Goal: Task Accomplishment & Management: Manage account settings

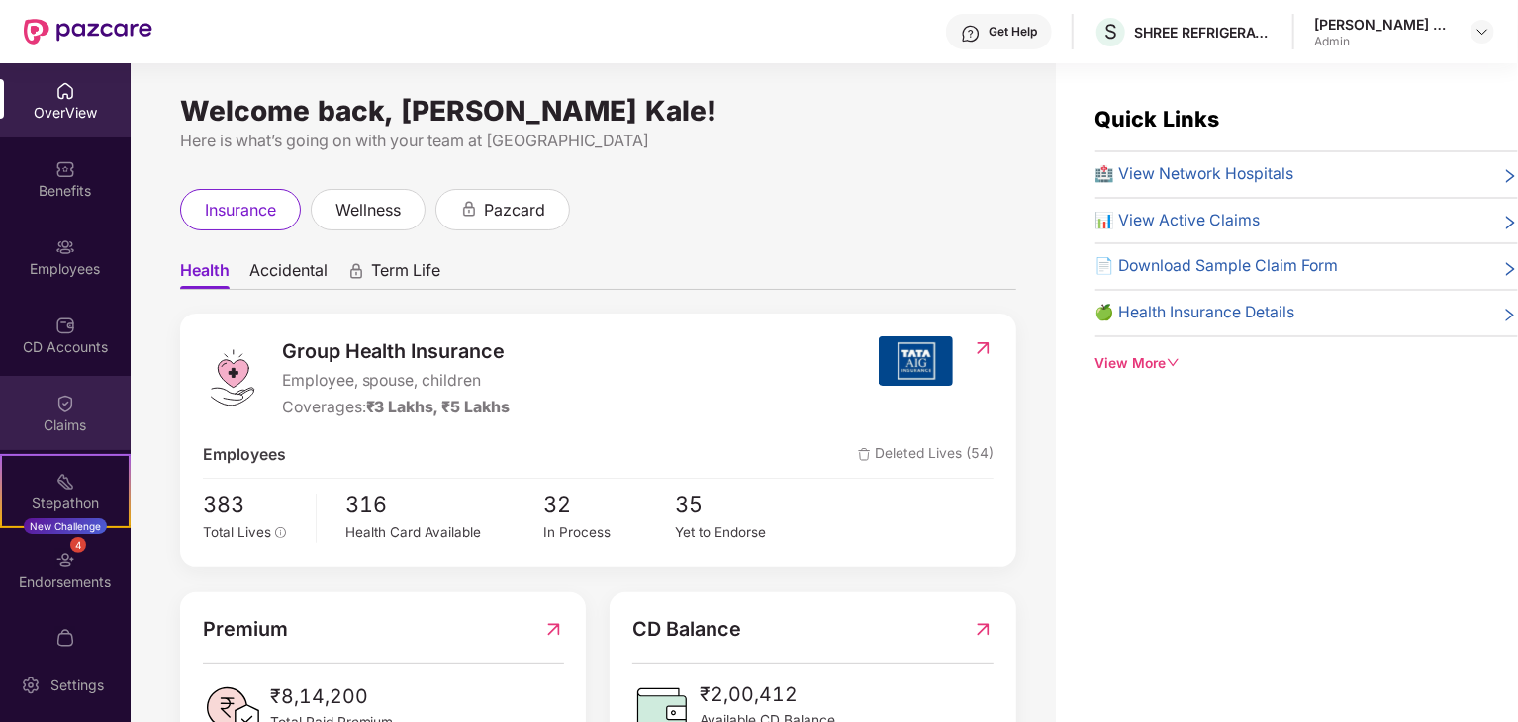
click at [83, 385] on div "Claims" at bounding box center [65, 413] width 131 height 74
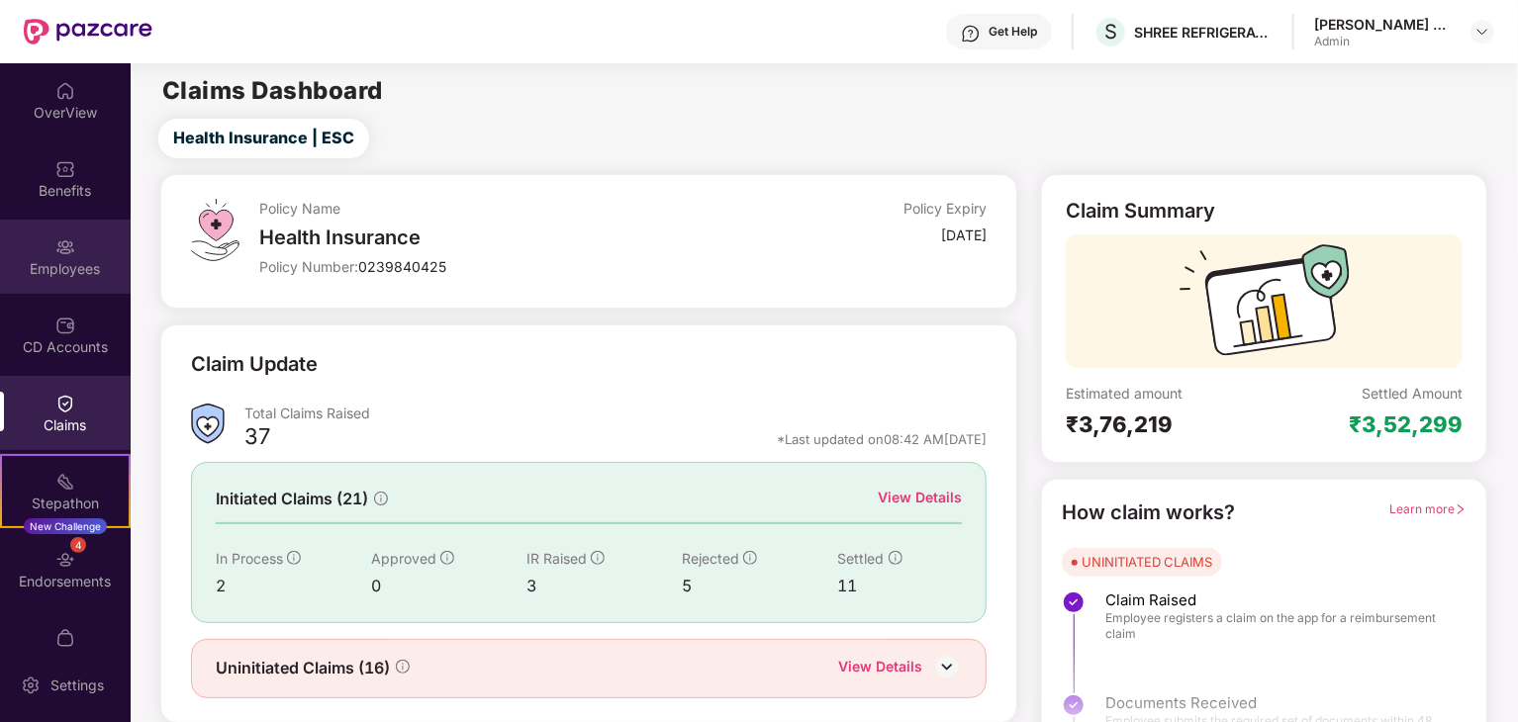
click at [48, 248] on div "Employees" at bounding box center [65, 257] width 131 height 74
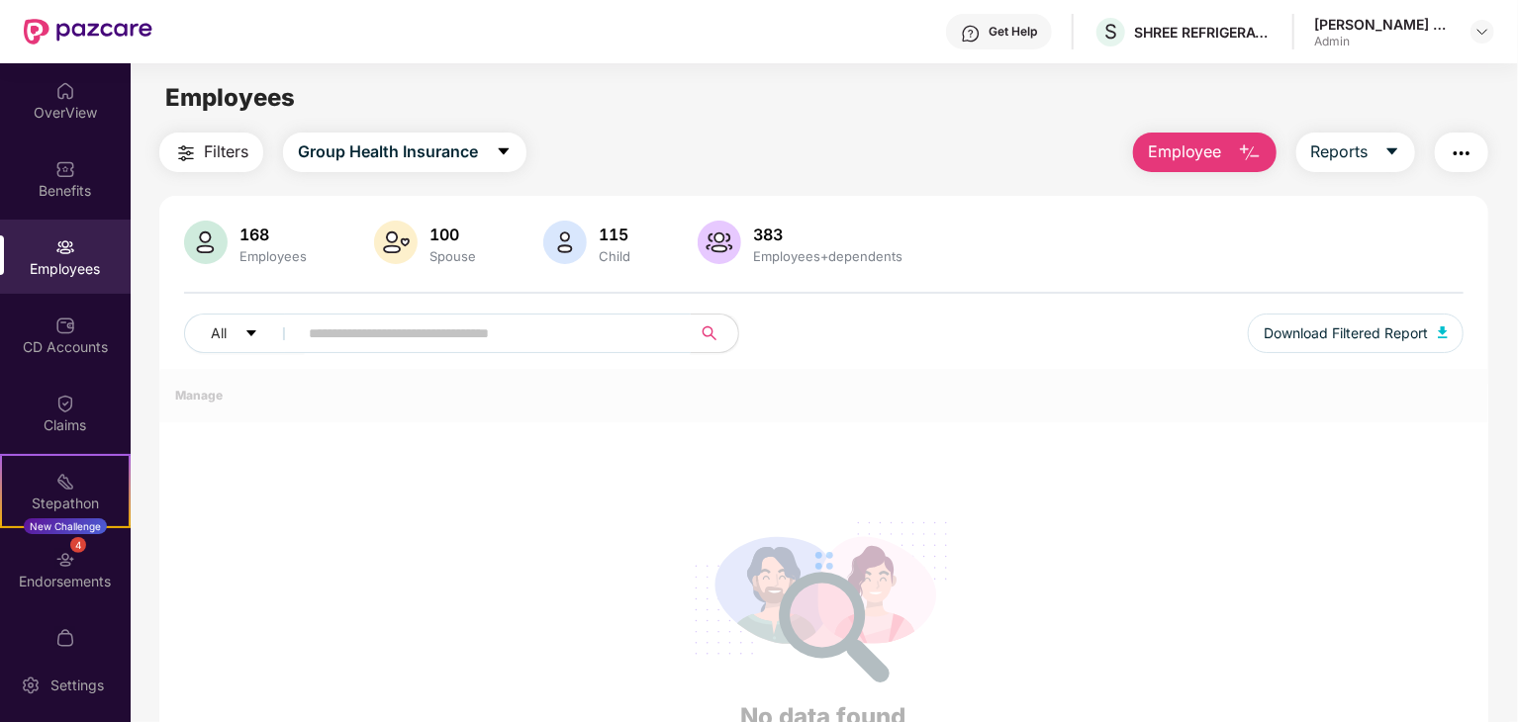
click at [320, 345] on input "text" at bounding box center [486, 334] width 355 height 30
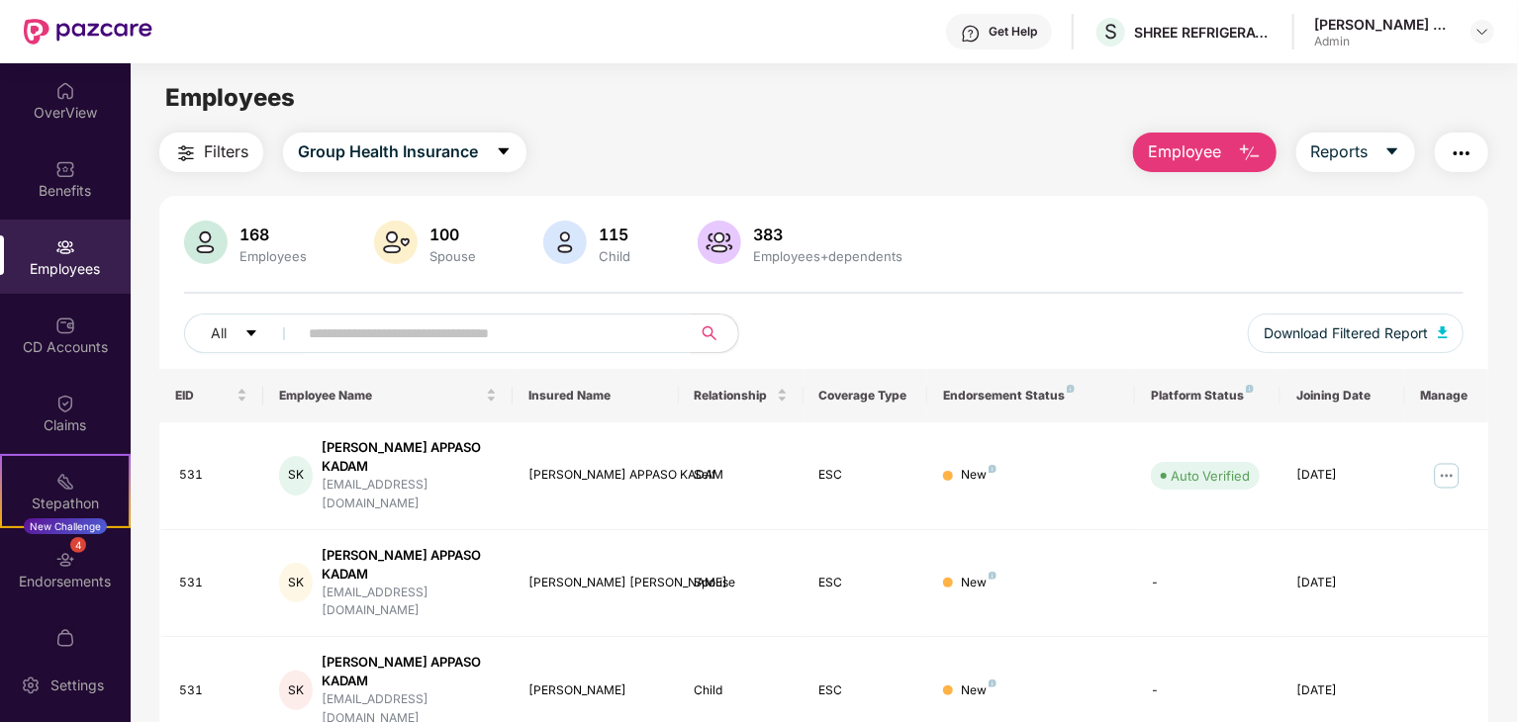
click at [320, 345] on input "text" at bounding box center [486, 334] width 355 height 30
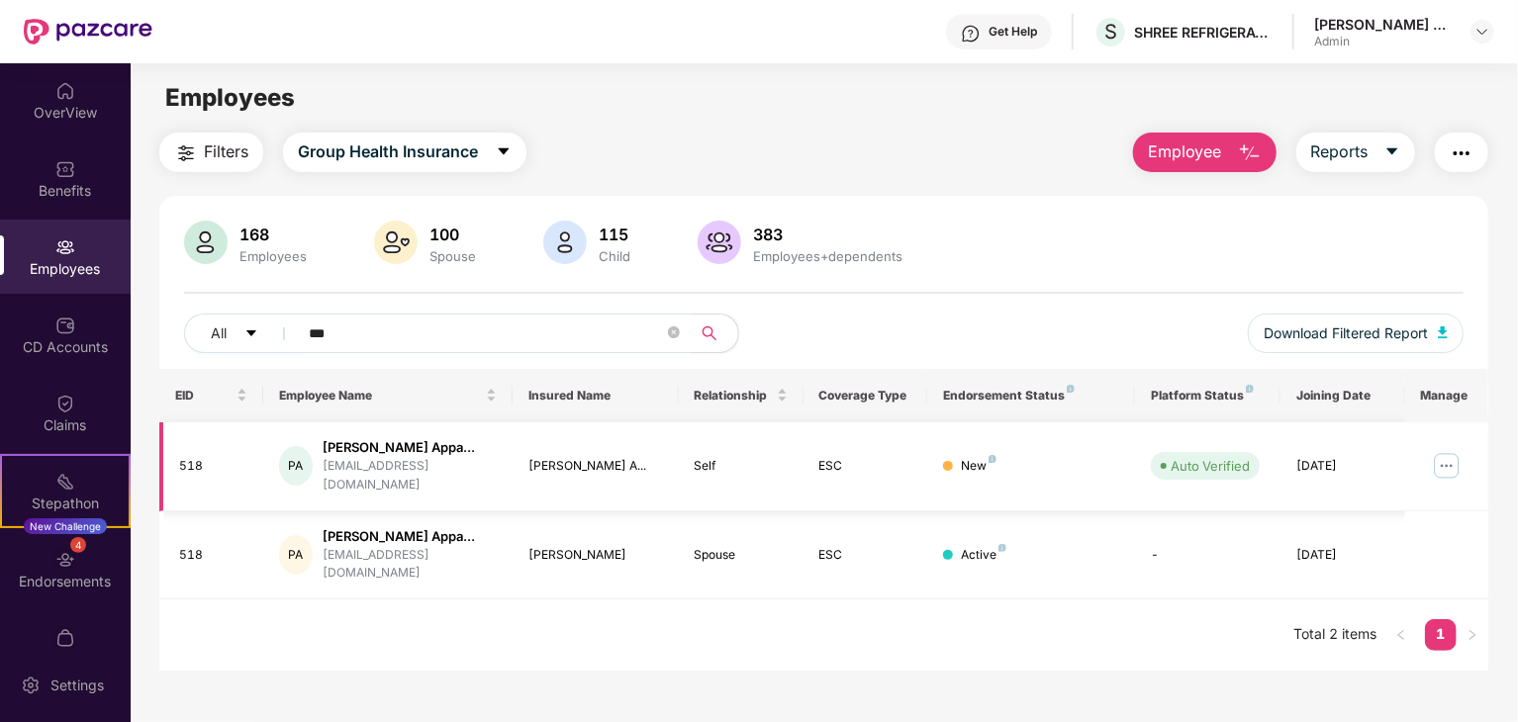
type input "***"
click at [1449, 461] on img at bounding box center [1447, 466] width 32 height 32
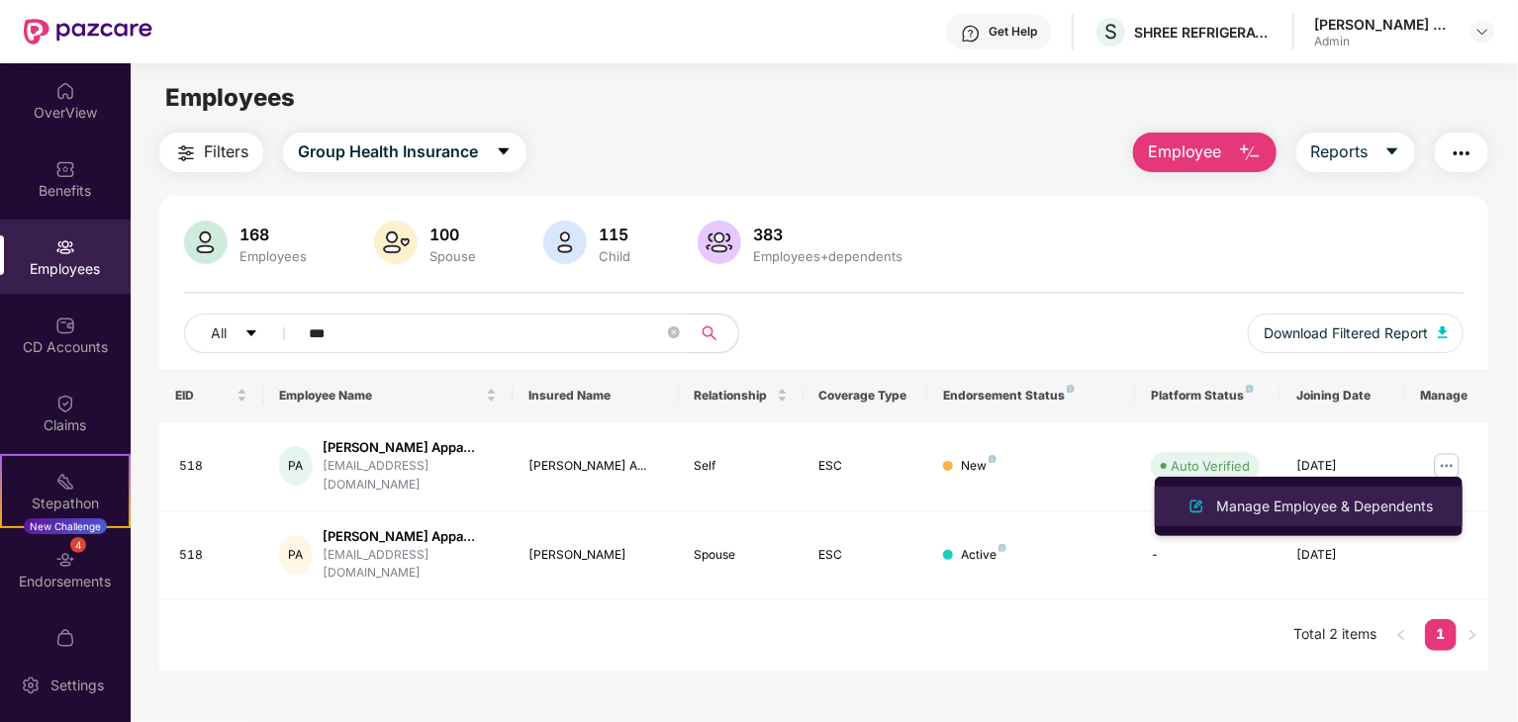
click at [1370, 503] on div "Manage Employee & Dependents" at bounding box center [1324, 507] width 225 height 22
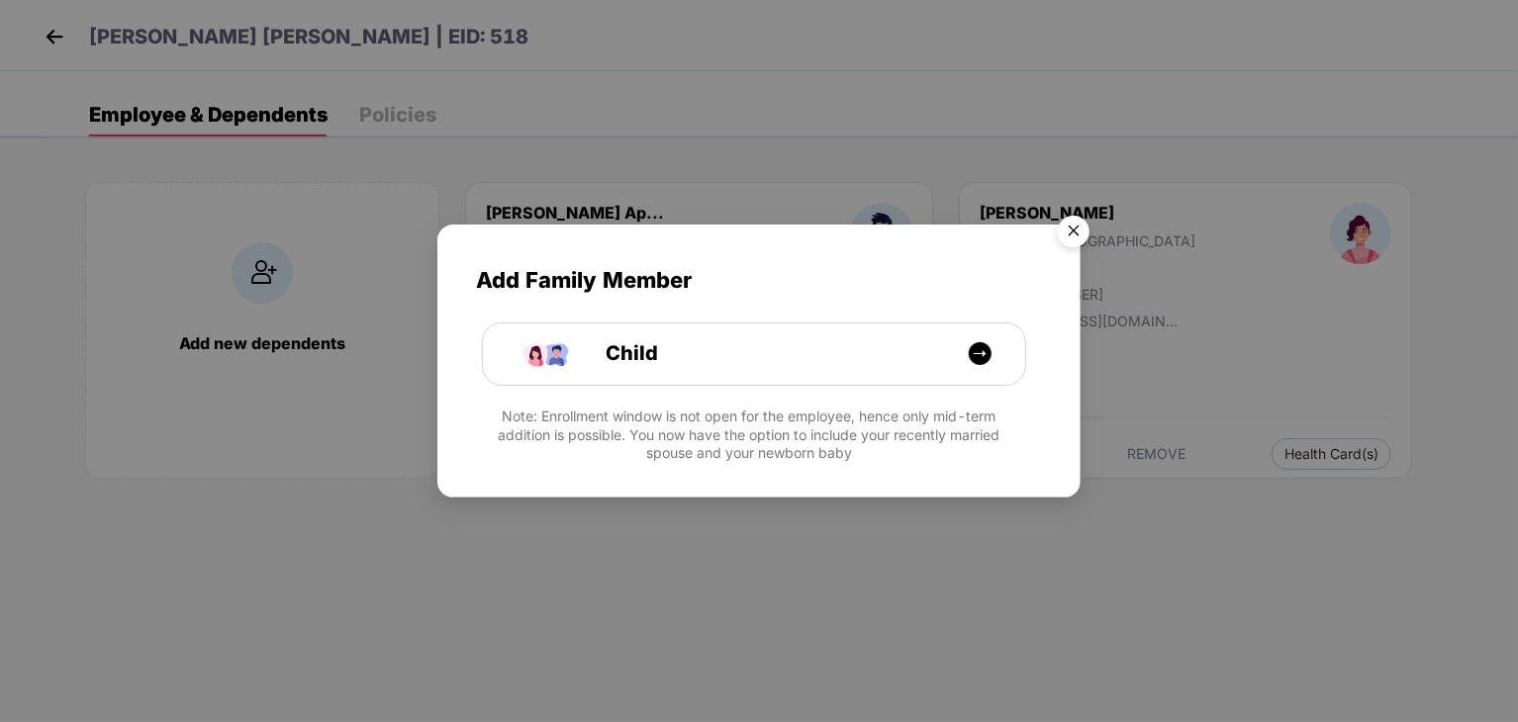
click at [1080, 239] on img "Close" at bounding box center [1073, 234] width 55 height 55
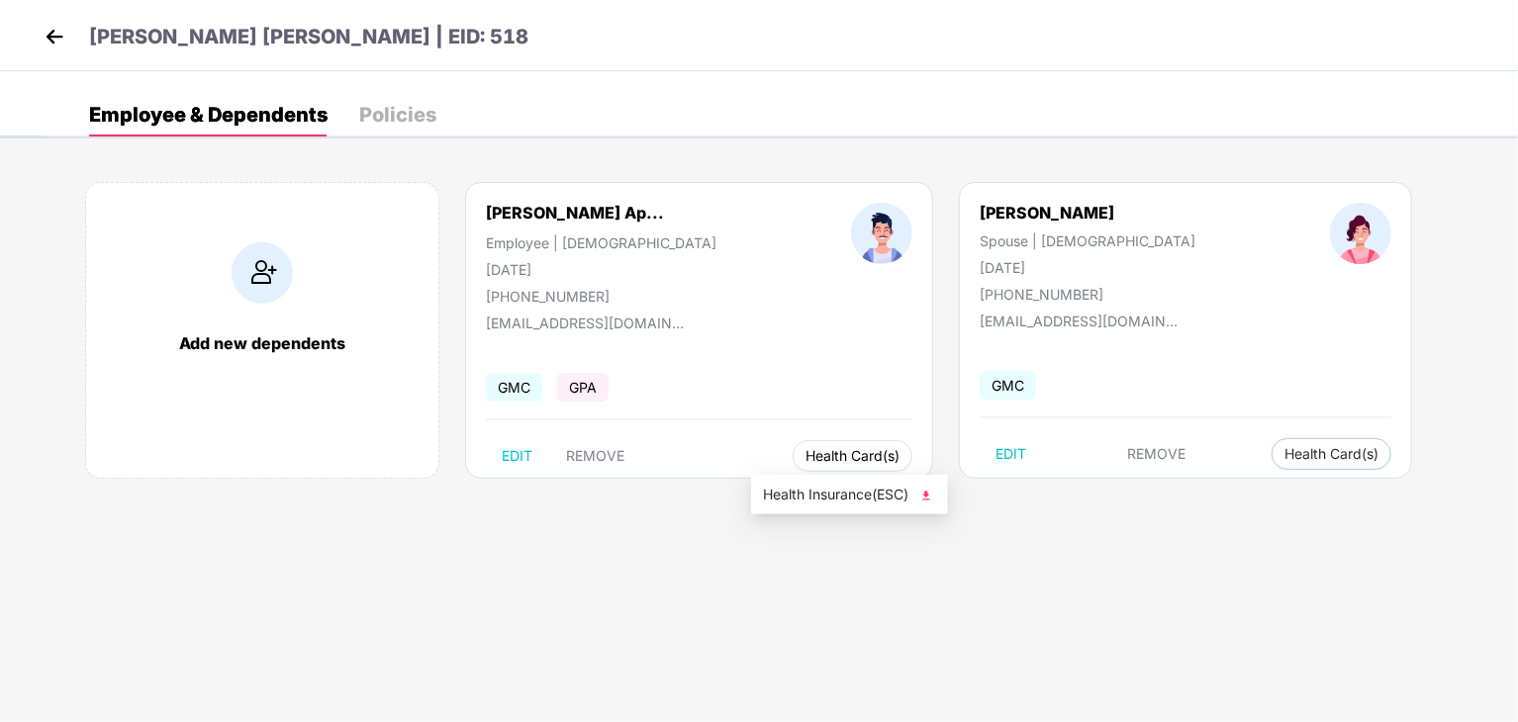
click at [806, 456] on span "Health Card(s)" at bounding box center [853, 456] width 94 height 10
click at [829, 496] on span "Health Insurance(ESC)" at bounding box center [849, 495] width 173 height 22
